Goal: Obtain resource: Obtain resource

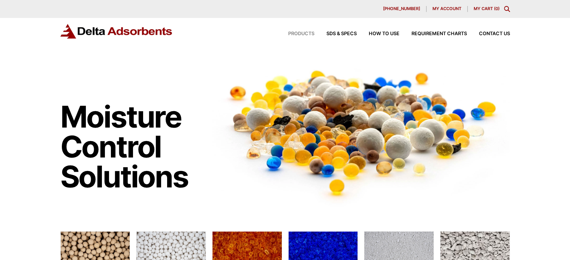
click at [303, 34] on span "Products" at bounding box center [301, 33] width 26 height 5
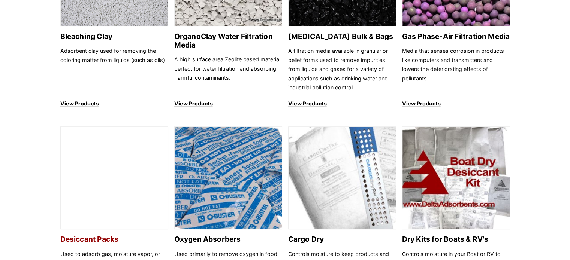
scroll to position [262, 0]
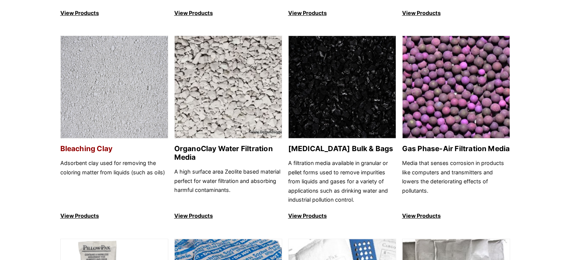
click at [93, 161] on p "Adsorbent clay used for removing the coloring matter from liquids (such as oils)" at bounding box center [114, 182] width 108 height 46
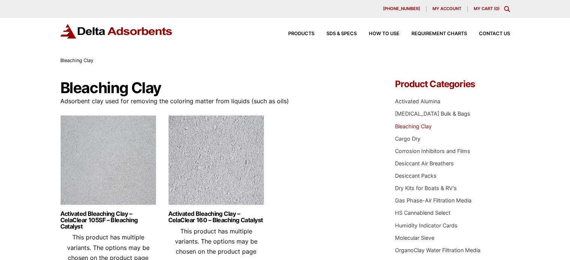
click at [327, 31] on div "Products SDS & SPECS How to Use Requirement Charts Contact Us" at bounding box center [393, 33] width 240 height 11
click at [329, 34] on span "SDS & SPECS" at bounding box center [341, 33] width 30 height 5
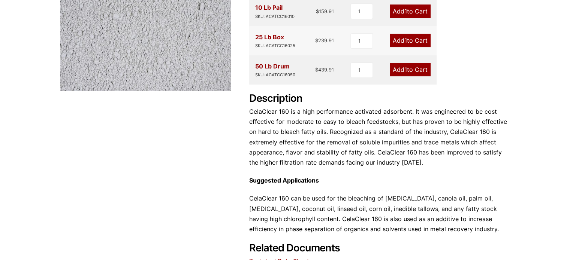
scroll to position [225, 0]
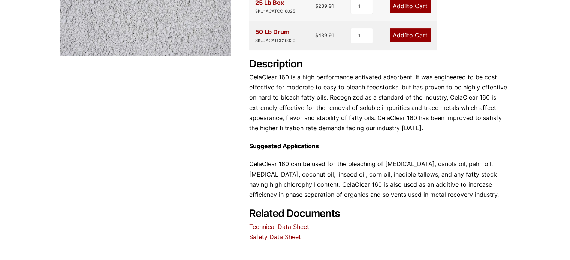
click at [277, 238] on link "Safety Data Sheet" at bounding box center [275, 236] width 52 height 7
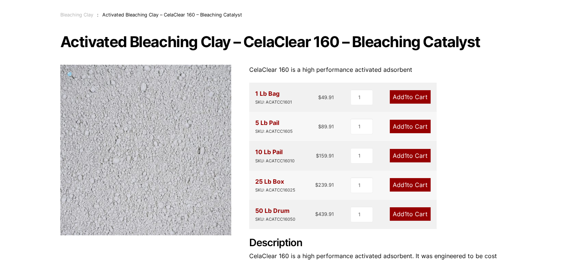
scroll to position [0, 0]
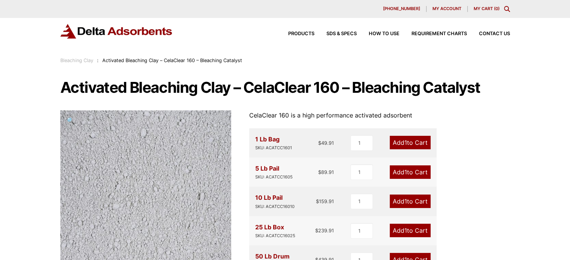
drag, startPoint x: 372, startPoint y: 0, endPoint x: 544, endPoint y: 240, distance: 295.4
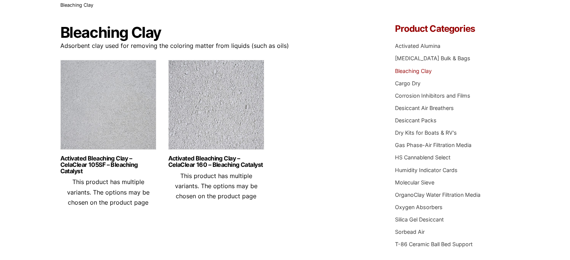
scroll to position [75, 0]
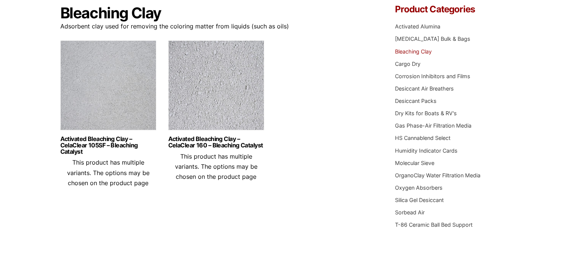
click at [106, 156] on h3 "Activated Bleaching Clay – CelaClear 105SF – Bleaching Catalyst" at bounding box center [108, 147] width 96 height 22
click at [108, 115] on img at bounding box center [108, 87] width 96 height 94
click at [100, 144] on link "Activated Bleaching Clay – CelaClear 105SF – Bleaching Catalyst" at bounding box center [108, 145] width 96 height 19
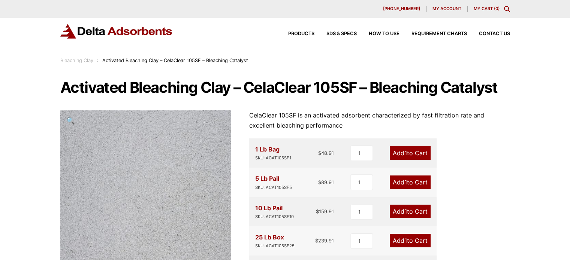
drag, startPoint x: 392, startPoint y: 0, endPoint x: 492, endPoint y: 160, distance: 188.4
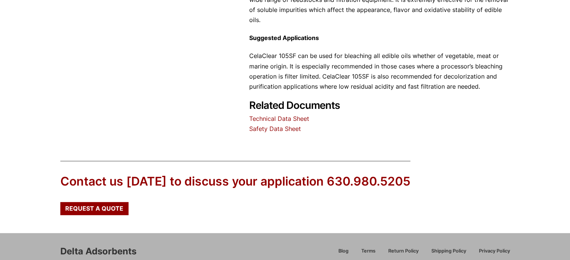
scroll to position [337, 0]
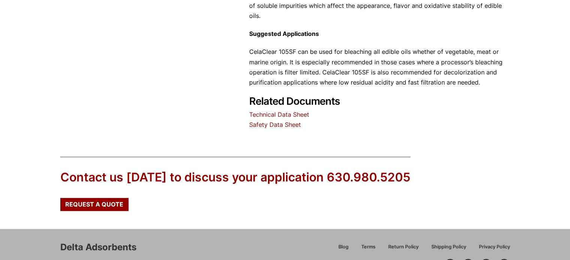
click at [281, 111] on link "Technical Data Sheet" at bounding box center [279, 114] width 60 height 7
click at [283, 121] on link "Safety Data Sheet" at bounding box center [275, 124] width 52 height 7
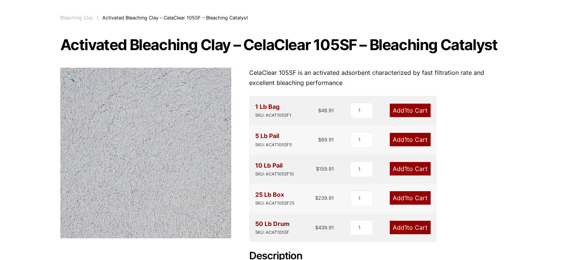
scroll to position [0, 0]
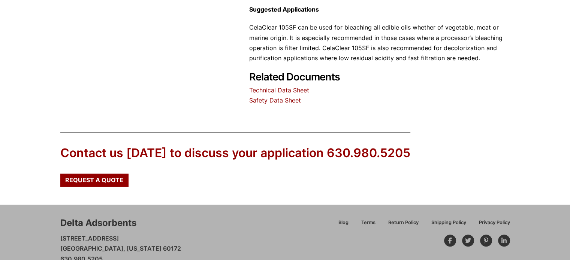
scroll to position [375, 0]
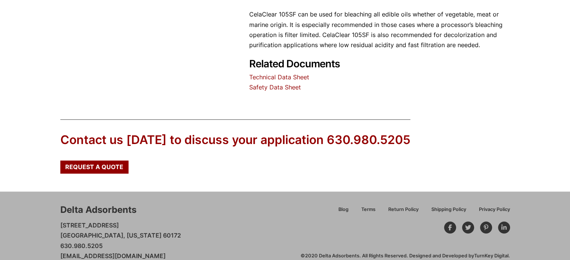
click at [280, 73] on link "Technical Data Sheet" at bounding box center [279, 76] width 60 height 7
